Goal: Communication & Community: Answer question/provide support

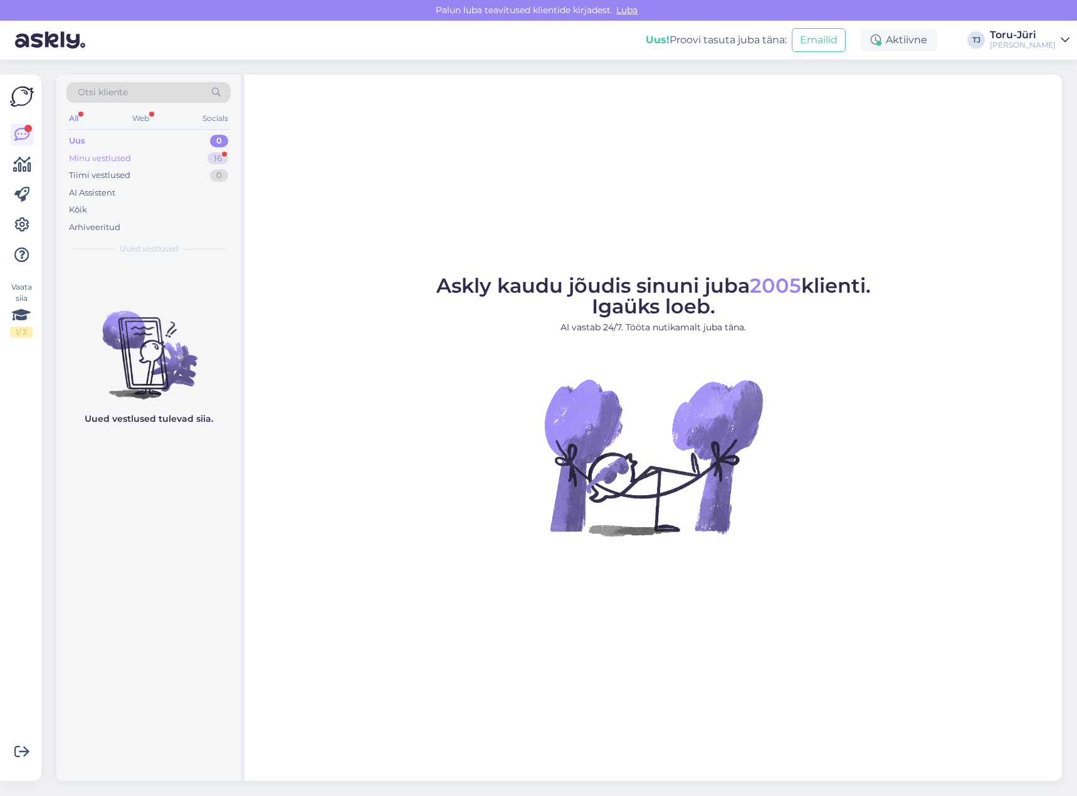
click at [145, 152] on div "Minu vestlused 16" at bounding box center [148, 159] width 164 height 18
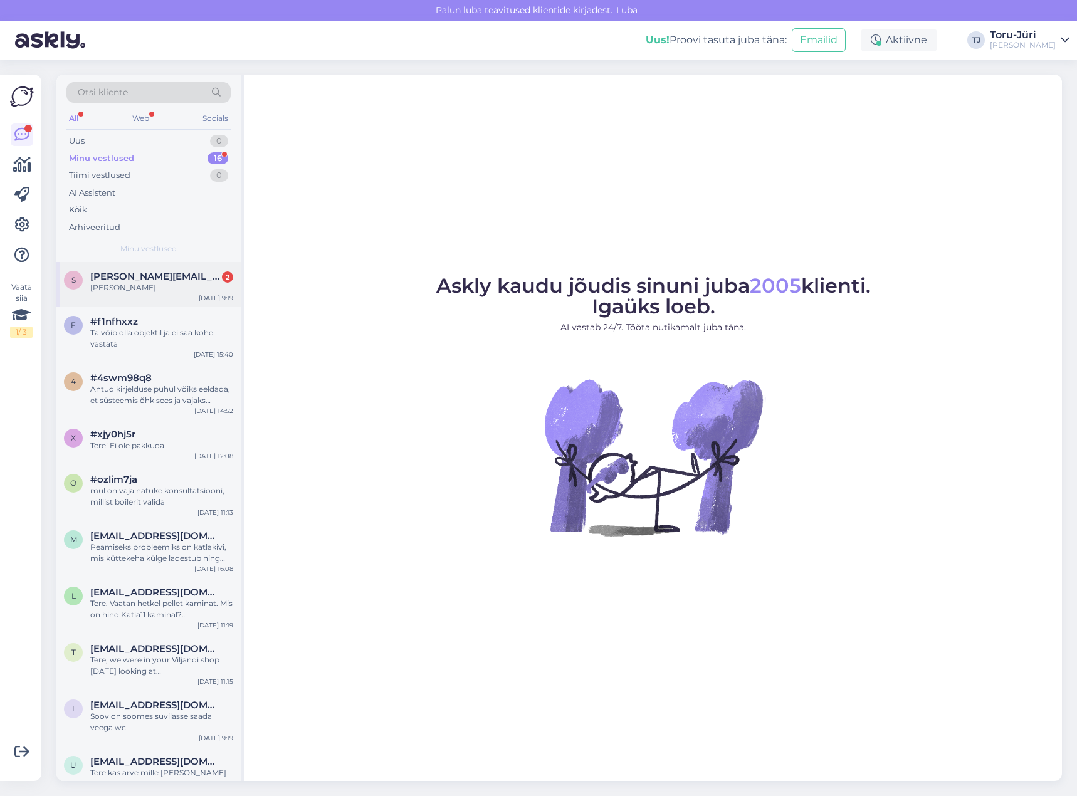
click at [157, 291] on div "[PERSON_NAME]" at bounding box center [161, 287] width 143 height 11
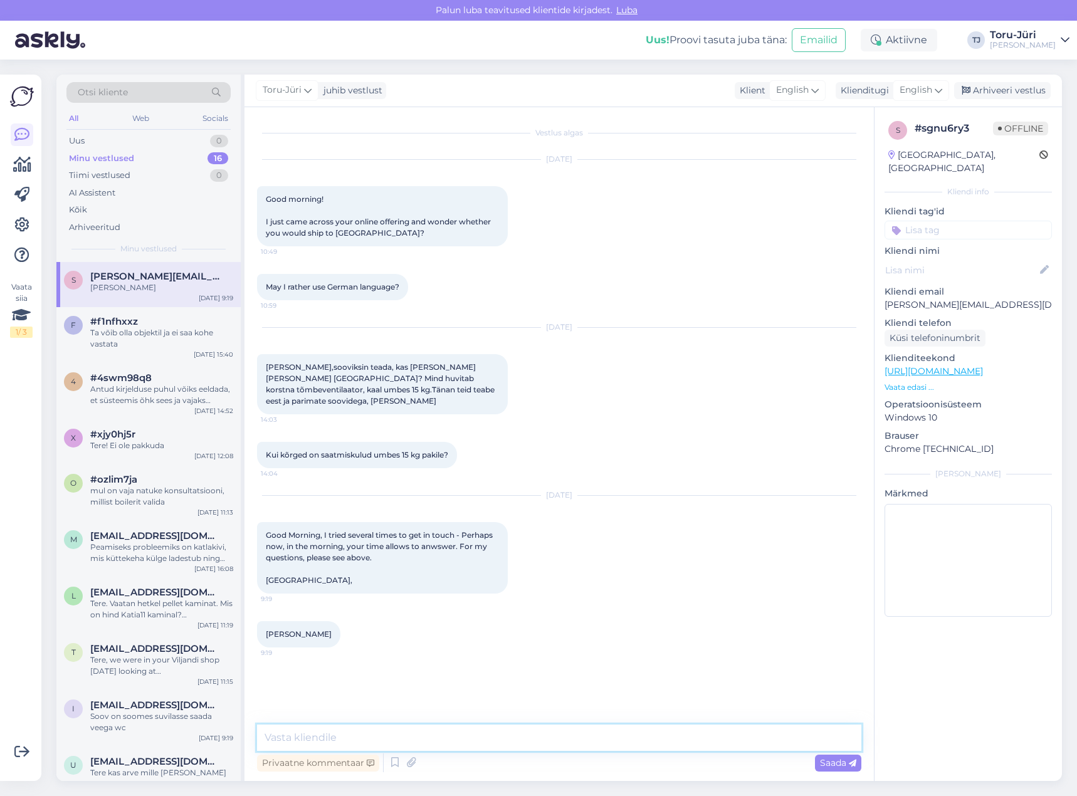
click at [433, 743] on textarea at bounding box center [559, 737] width 604 height 26
click at [983, 365] on link "[URL][DOMAIN_NAME]" at bounding box center [933, 370] width 98 height 11
click at [486, 742] on textarea at bounding box center [559, 737] width 604 height 26
click at [297, 735] on textarea "Hello! Please send Your request to [PERSON_NAME][EMAIL_ADDRESS][DOMAIN_NAME]." at bounding box center [559, 737] width 604 height 26
paste textarea "note that we can only ship goods to [GEOGRAPHIC_DATA] if the buyer is a company…"
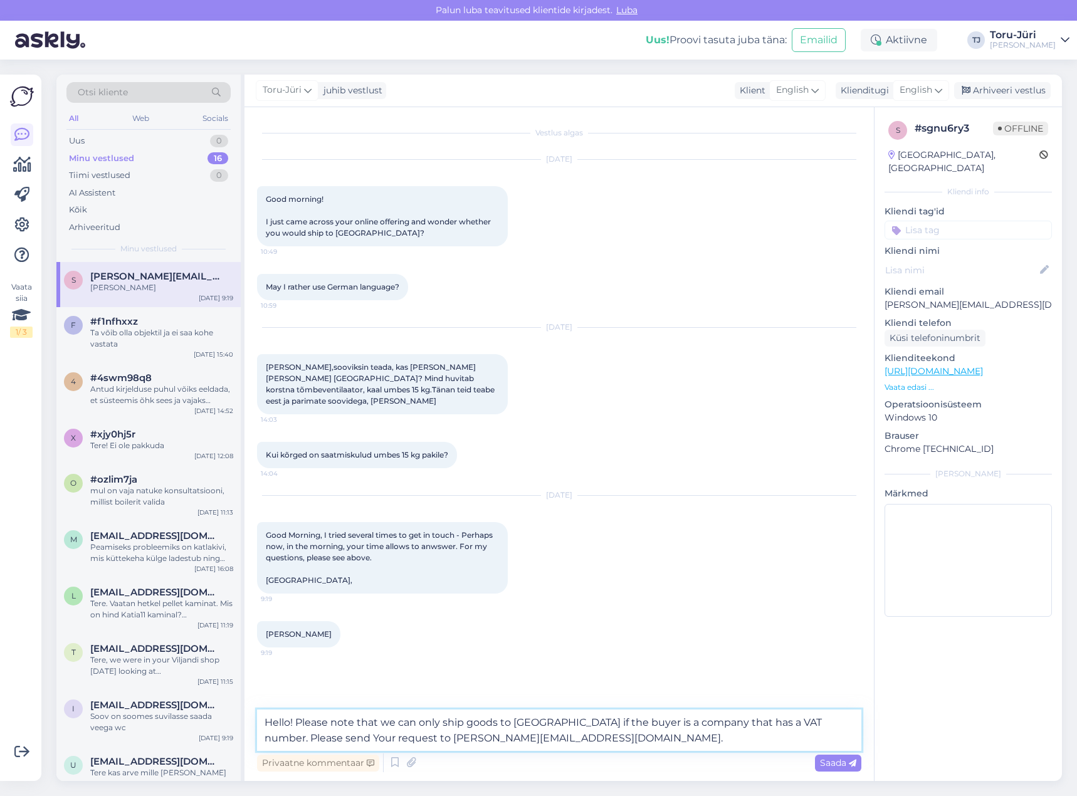
drag, startPoint x: 380, startPoint y: 721, endPoint x: 297, endPoint y: 722, distance: 82.7
click at [297, 722] on textarea "Hello! Please note that we can only ship goods to [GEOGRAPHIC_DATA] if the buye…" at bounding box center [559, 729] width 604 height 41
click at [608, 722] on textarea "Hello! We can only ship goods to [GEOGRAPHIC_DATA] if the buyer is a company th…" at bounding box center [559, 729] width 604 height 41
click at [813, 722] on textarea "Hello! We can only ship goods to [GEOGRAPHIC_DATA] if the buyer is a company an…" at bounding box center [559, 729] width 604 height 41
click at [449, 738] on textarea "Hello! We can only ship goods to [GEOGRAPHIC_DATA] if the buyer is a company an…" at bounding box center [559, 729] width 604 height 41
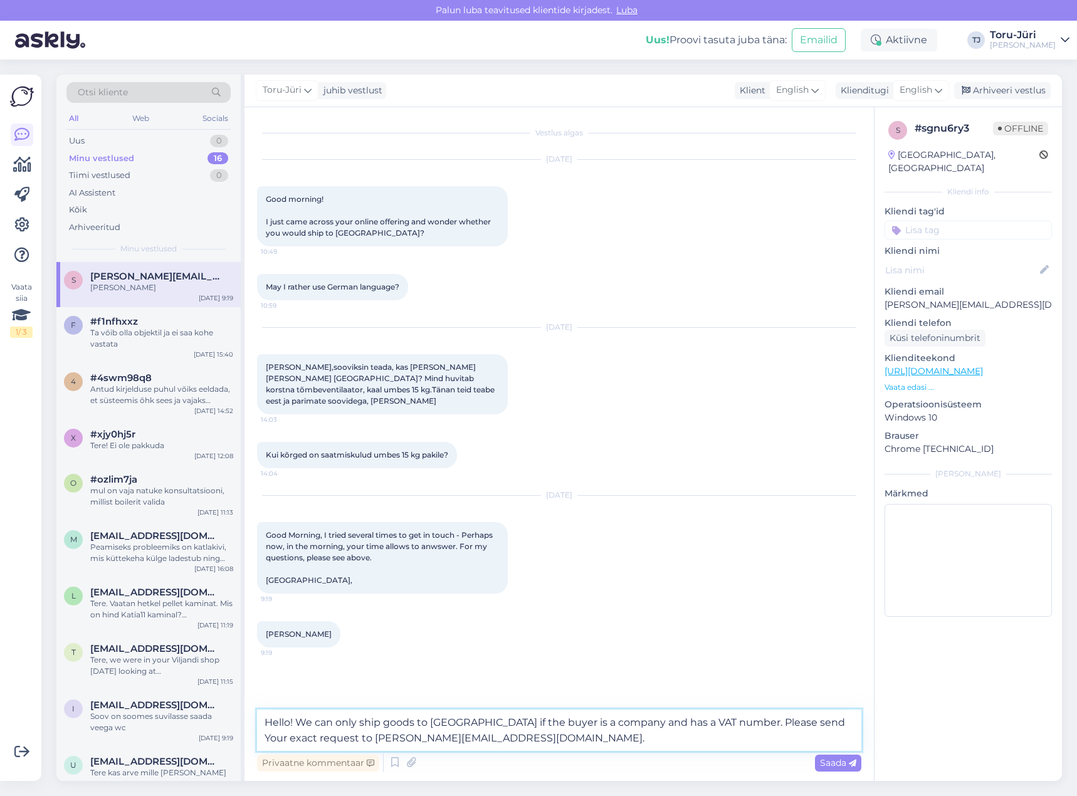
type textarea "Hello! We can only ship goods to [GEOGRAPHIC_DATA] if the buyer is a company an…"
click at [457, 736] on textarea "Hello! We can only ship goods to [GEOGRAPHIC_DATA] if the buyer is a company an…" at bounding box center [559, 729] width 604 height 41
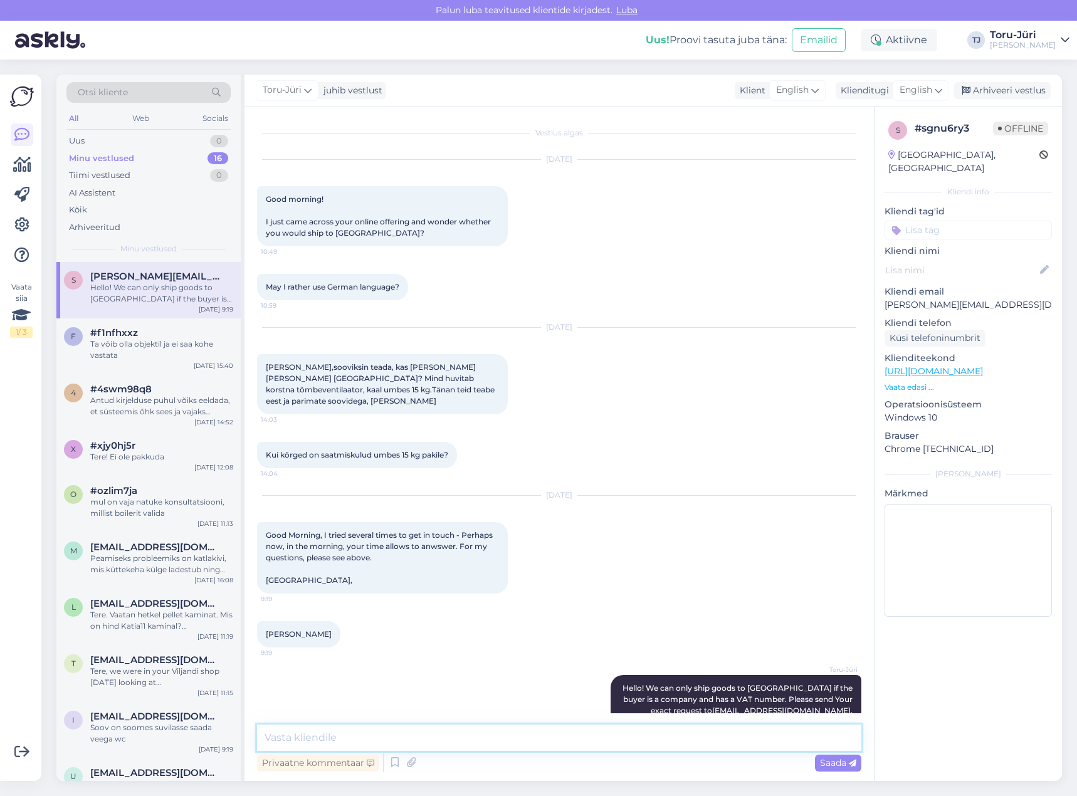
scroll to position [13, 0]
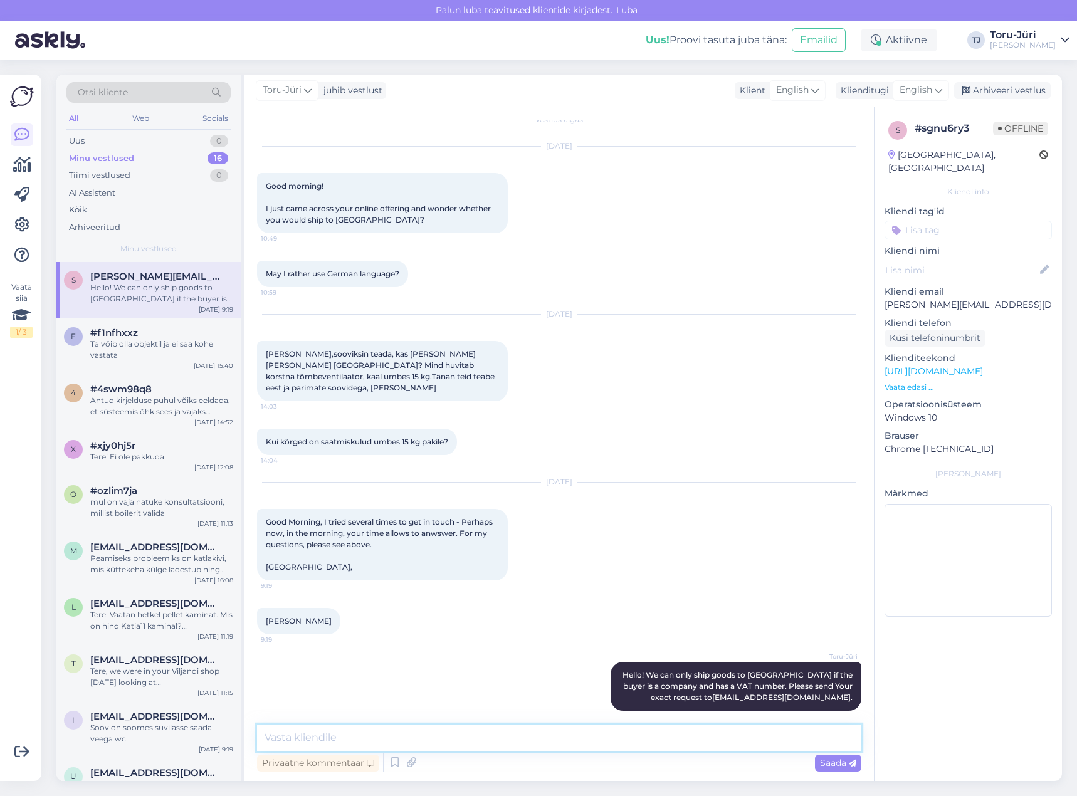
click at [636, 738] on textarea at bounding box center [559, 737] width 604 height 26
